Goal: Book appointment/travel/reservation

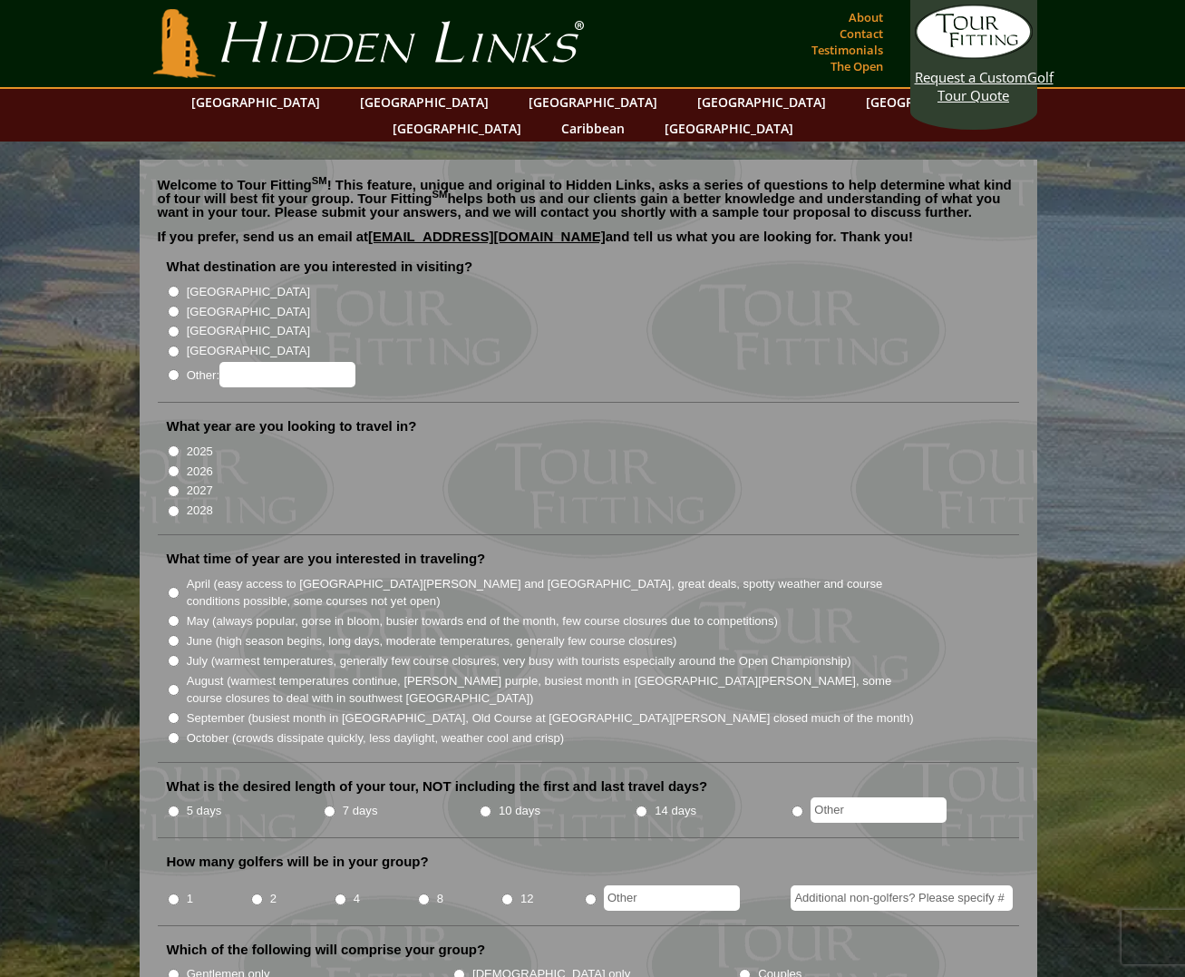
click at [173, 465] on input "2026" at bounding box center [174, 471] width 12 height 12
radio input "true"
click at [180, 300] on li "[GEOGRAPHIC_DATA]" at bounding box center [596, 310] width 858 height 20
click at [174, 300] on li "[GEOGRAPHIC_DATA]" at bounding box center [596, 310] width 858 height 20
click at [173, 306] on input "[GEOGRAPHIC_DATA]" at bounding box center [174, 312] width 12 height 12
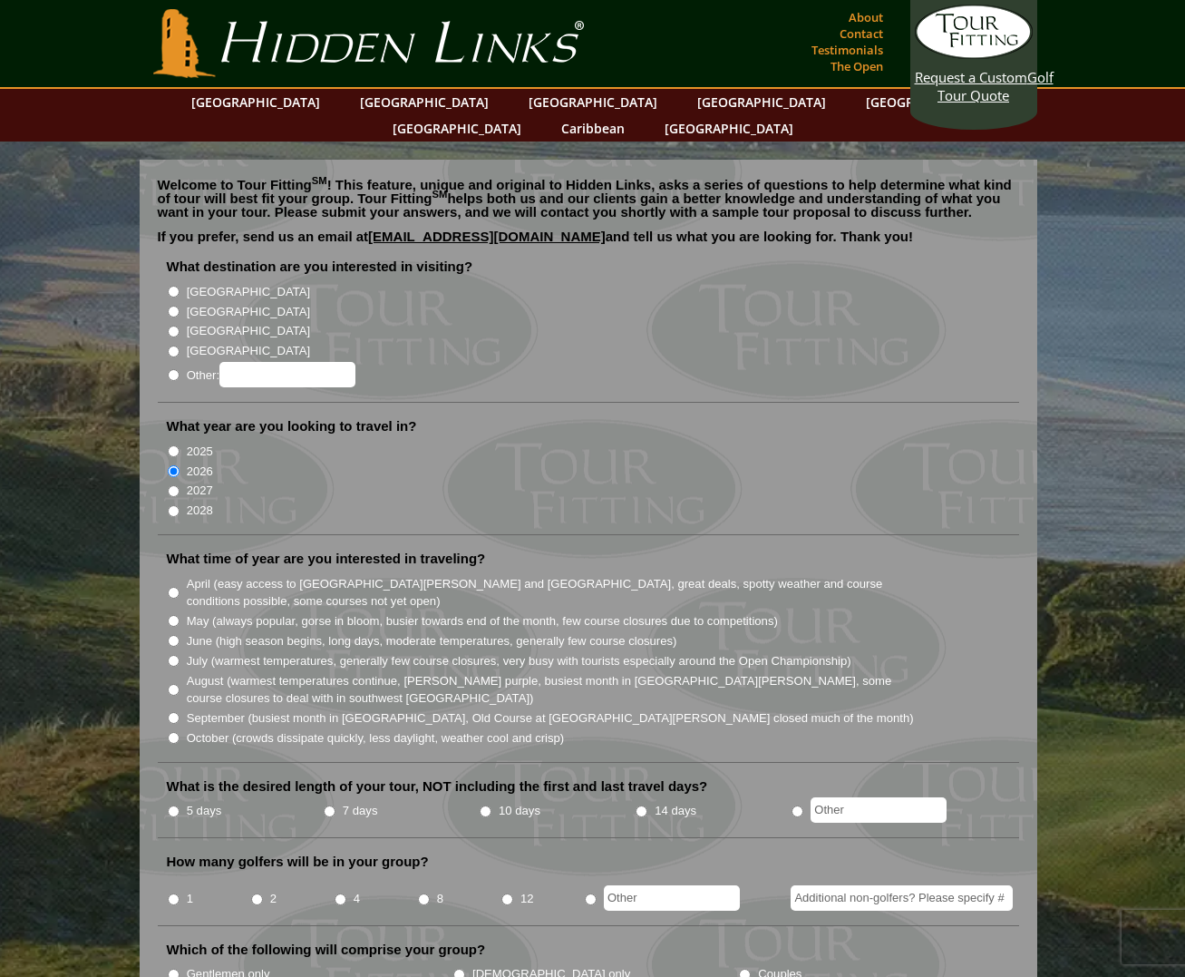
radio input "true"
click at [405, 106] on link "[GEOGRAPHIC_DATA]" at bounding box center [424, 102] width 147 height 26
